Goal: Find specific page/section: Find specific page/section

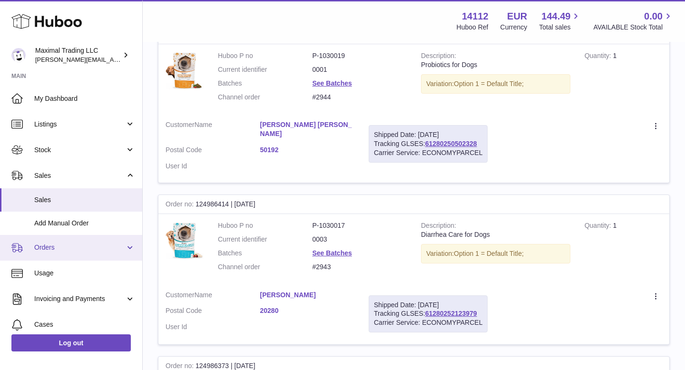
click at [67, 243] on link "Orders" at bounding box center [71, 248] width 142 height 26
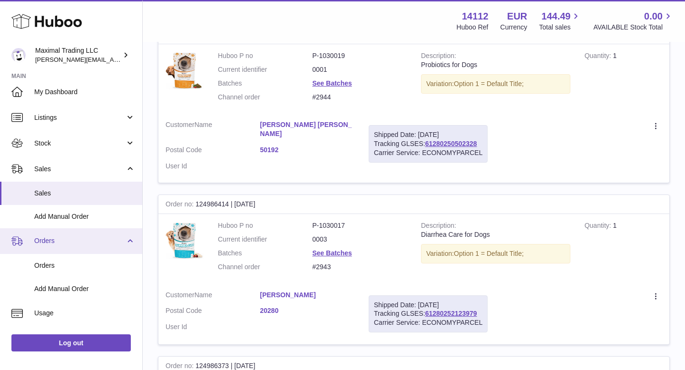
click at [66, 242] on span "Orders" at bounding box center [79, 240] width 91 height 9
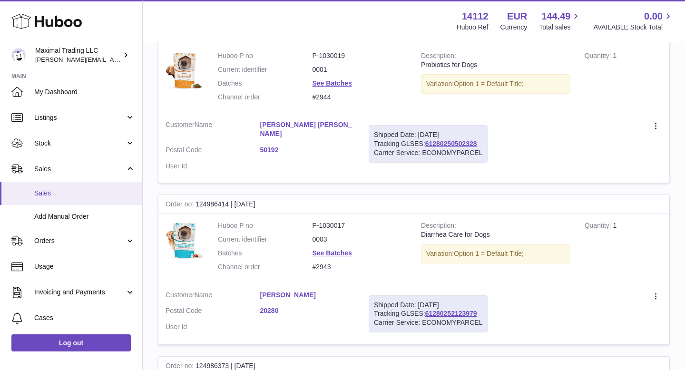
click at [85, 191] on span "Sales" at bounding box center [84, 193] width 101 height 9
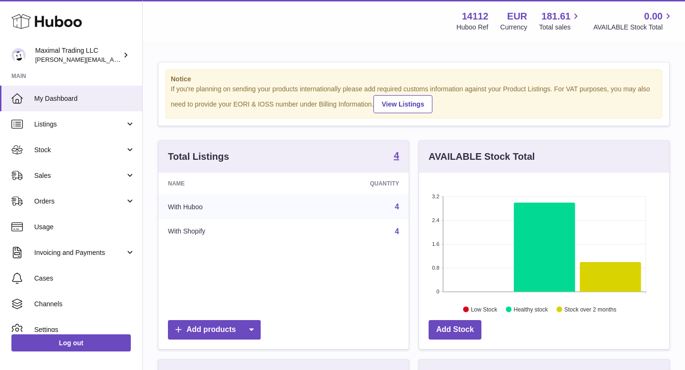
scroll to position [148, 250]
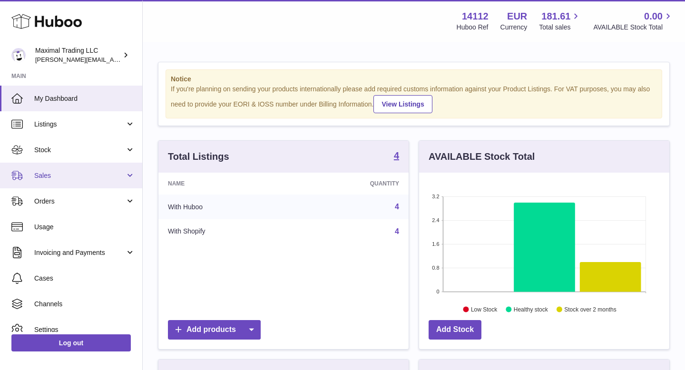
click at [78, 183] on link "Sales" at bounding box center [71, 176] width 142 height 26
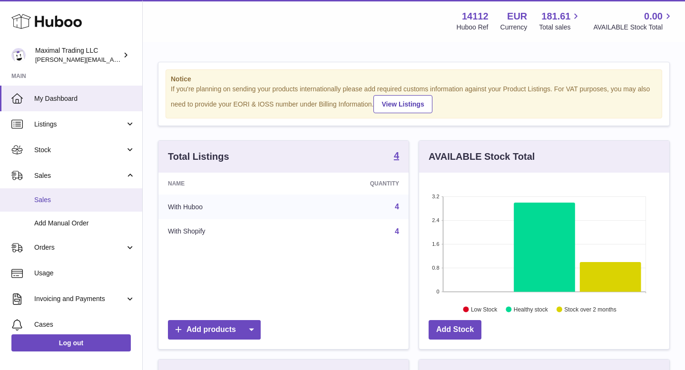
click at [75, 193] on link "Sales" at bounding box center [71, 199] width 142 height 23
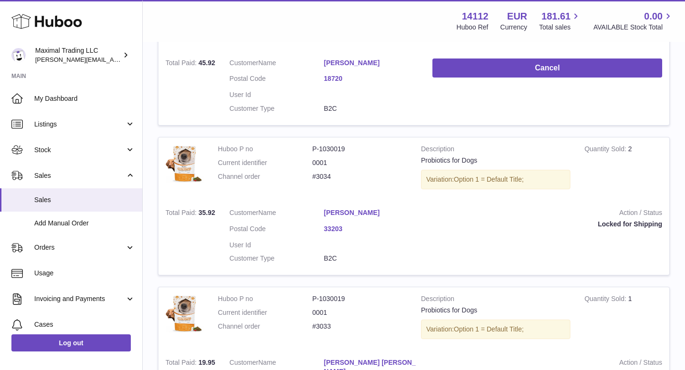
scroll to position [138, 0]
